Goal: Task Accomplishment & Management: Manage account settings

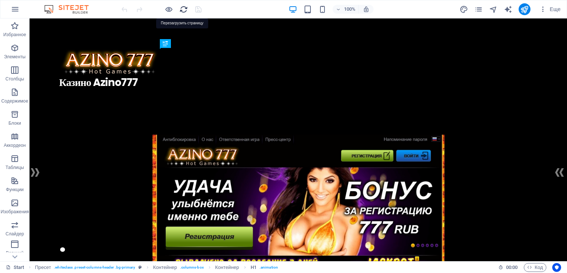
click at [182, 8] on icon "reload" at bounding box center [183, 9] width 8 height 8
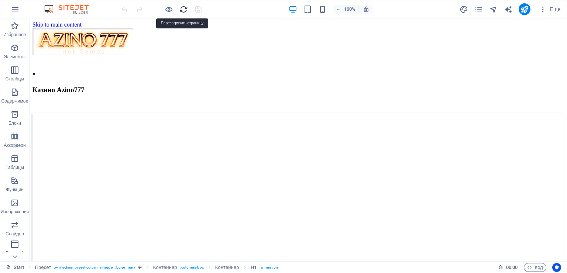
click at [182, 8] on icon "reload" at bounding box center [183, 9] width 8 height 8
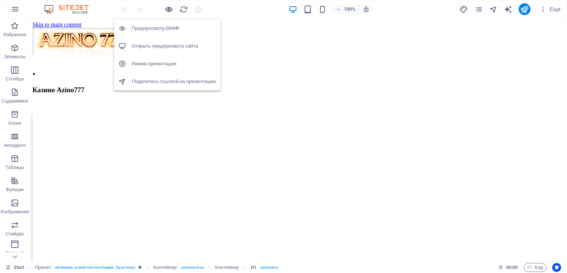
click at [170, 9] on icon "button" at bounding box center [169, 9] width 8 height 8
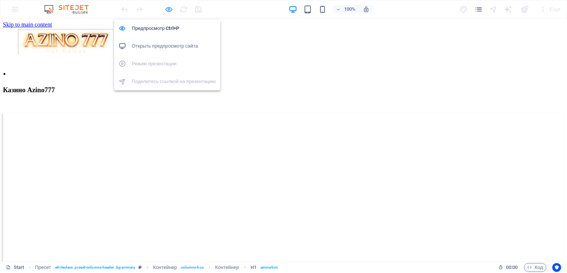
click at [170, 9] on icon "button" at bounding box center [169, 9] width 8 height 8
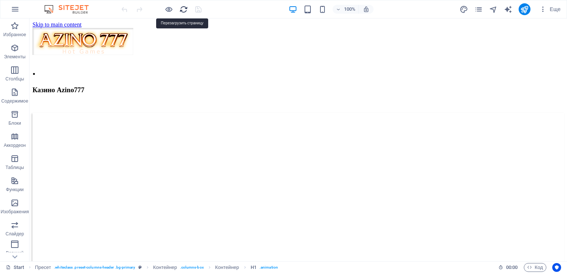
click at [185, 10] on icon "reload" at bounding box center [183, 9] width 8 height 8
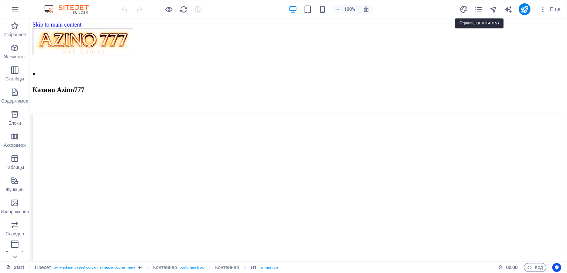
click at [478, 10] on icon "pages" at bounding box center [478, 9] width 8 height 8
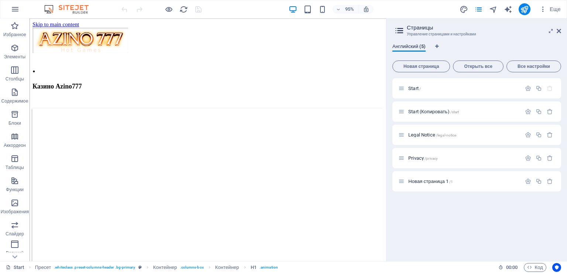
click at [555, 31] on header "Страницы Управление страницами и настройками" at bounding box center [477, 27] width 167 height 19
click at [561, 32] on icon at bounding box center [559, 31] width 4 height 6
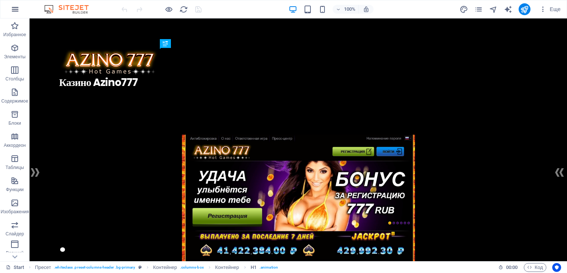
click at [16, 9] on icon "button" at bounding box center [15, 9] width 9 height 9
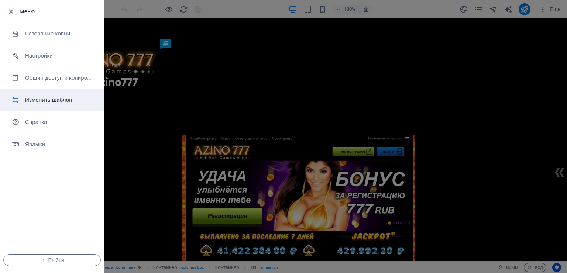
click at [47, 99] on h6 "Изменить шаблон" at bounding box center [59, 100] width 68 height 9
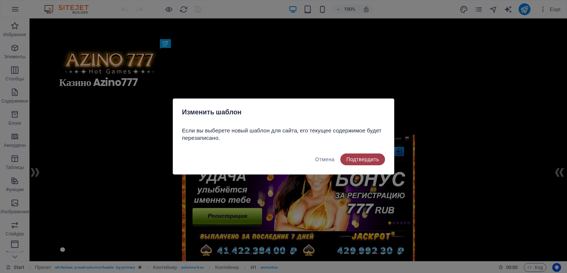
click at [369, 158] on span "Подтвердить" at bounding box center [362, 160] width 33 height 6
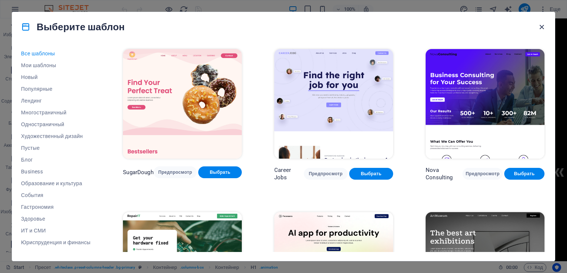
click at [540, 27] on icon "button" at bounding box center [541, 27] width 8 height 8
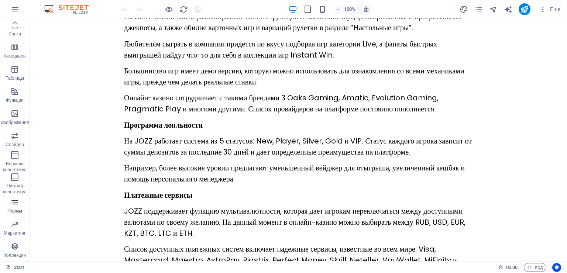
scroll to position [960, 0]
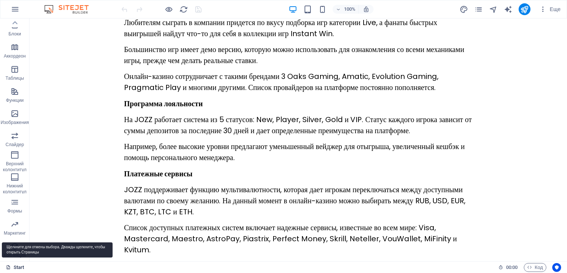
click at [14, 268] on link "Start" at bounding box center [15, 267] width 18 height 9
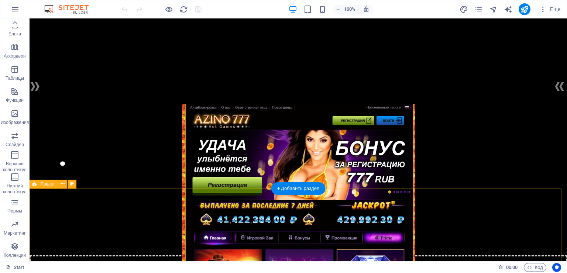
scroll to position [0, 0]
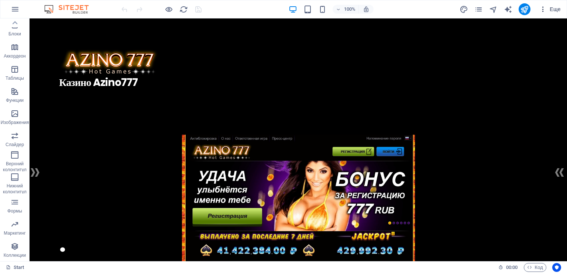
click at [554, 7] on span "Еще" at bounding box center [549, 9] width 21 height 7
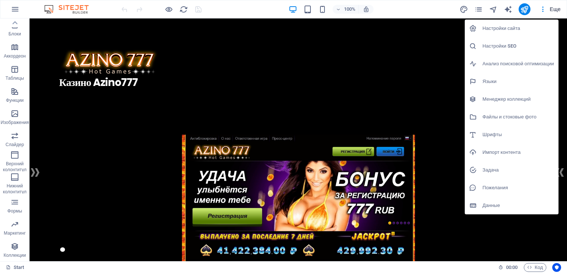
click at [488, 206] on h6 "Данные" at bounding box center [518, 205] width 72 height 9
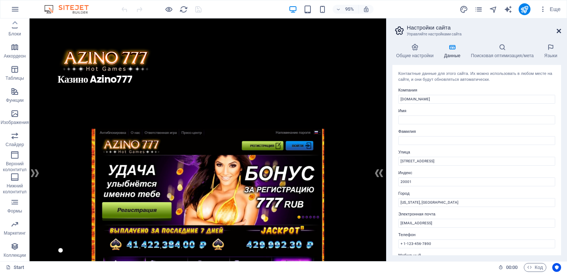
click at [559, 30] on icon at bounding box center [559, 31] width 4 height 6
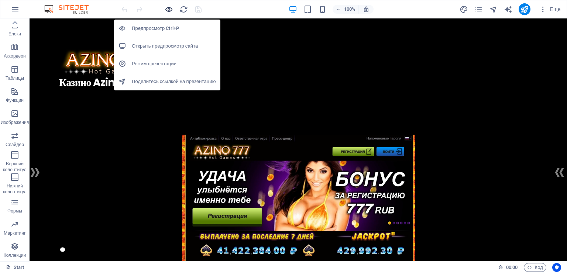
click at [167, 7] on icon "button" at bounding box center [169, 9] width 8 height 8
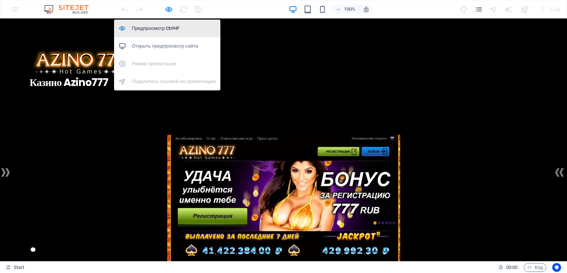
click at [169, 28] on h6 "Предпросмотр Ctrl+P" at bounding box center [174, 28] width 84 height 9
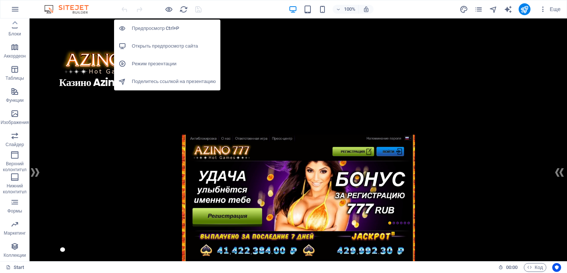
click at [171, 46] on h6 "Открыть предпросмотр сайта" at bounding box center [174, 46] width 84 height 9
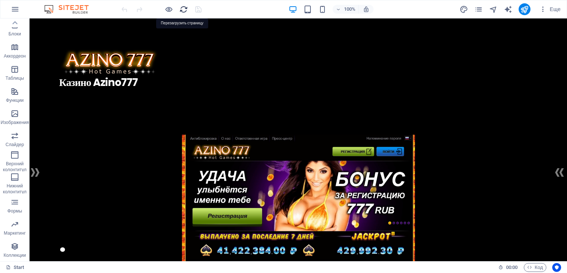
click at [183, 10] on icon "reload" at bounding box center [183, 9] width 8 height 8
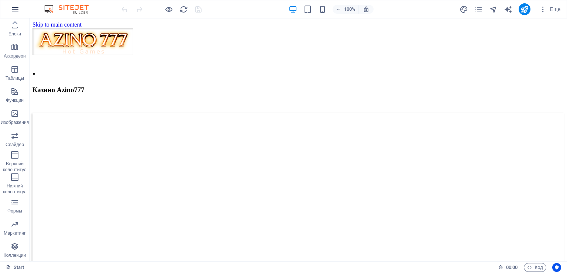
click at [16, 8] on icon "button" at bounding box center [15, 9] width 9 height 9
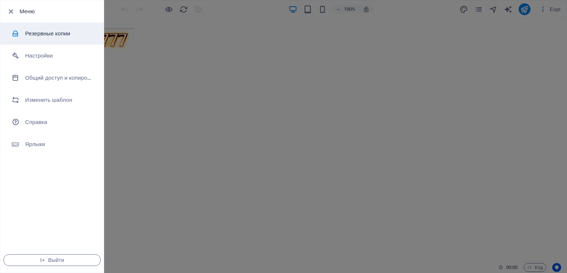
click at [34, 29] on li "Резервные копии" at bounding box center [51, 34] width 103 height 22
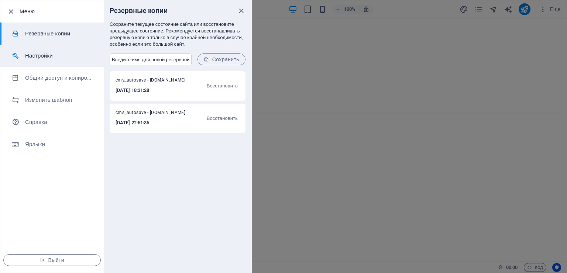
click at [42, 53] on h6 "Настройки" at bounding box center [59, 55] width 68 height 9
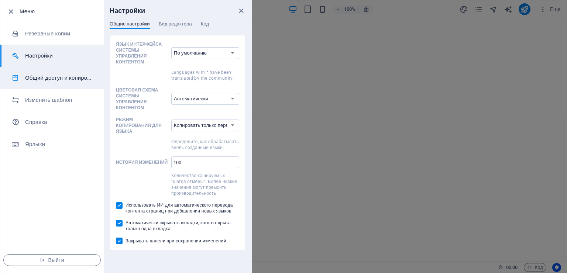
click at [45, 78] on h6 "Общий доступ и копирование сайта" at bounding box center [59, 77] width 68 height 9
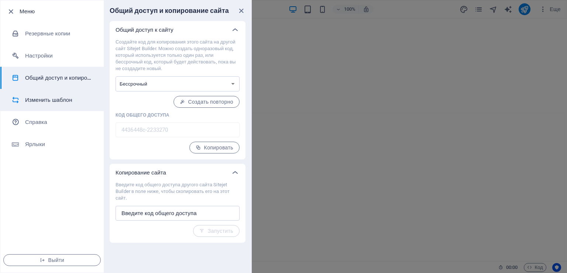
click at [47, 96] on h6 "Изменить шаблон" at bounding box center [59, 100] width 68 height 9
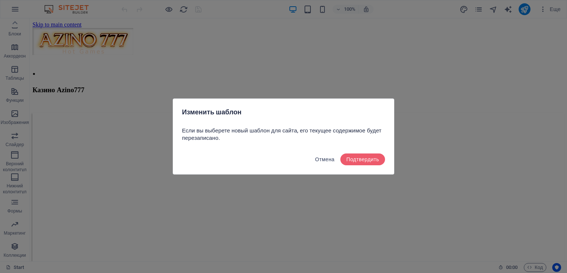
click at [329, 161] on span "Отмена" at bounding box center [325, 160] width 20 height 6
